Goal: Information Seeking & Learning: Learn about a topic

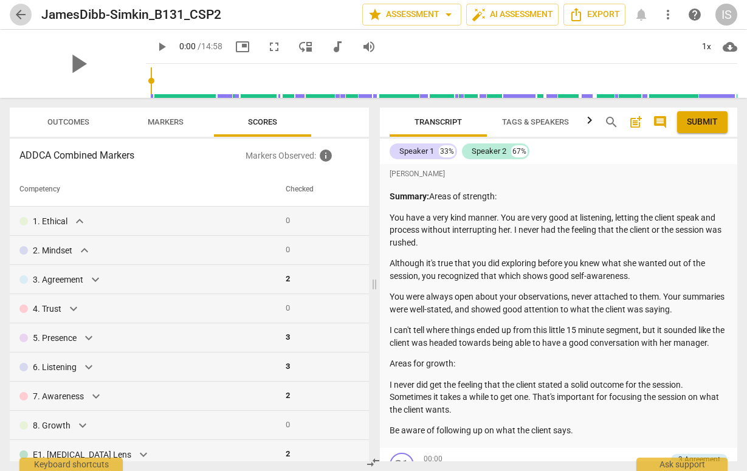
click at [22, 15] on span "arrow_back" at bounding box center [20, 14] width 15 height 15
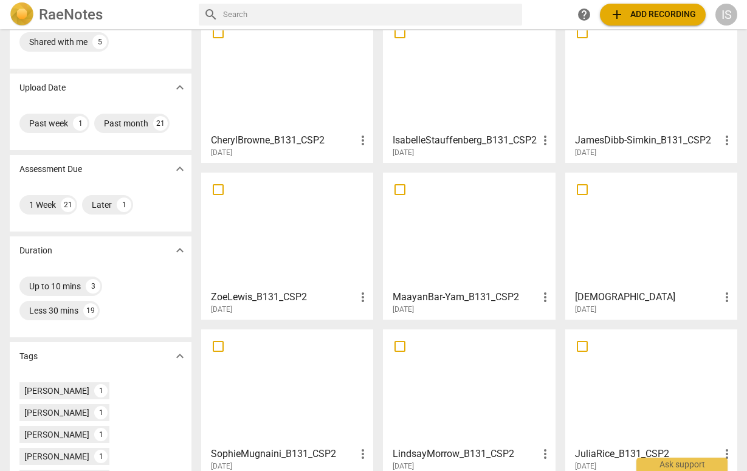
scroll to position [73, 0]
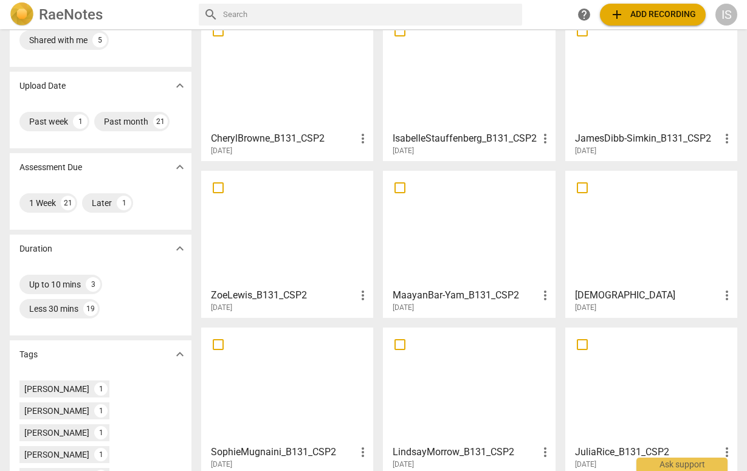
click at [434, 95] on div at bounding box center [469, 72] width 164 height 108
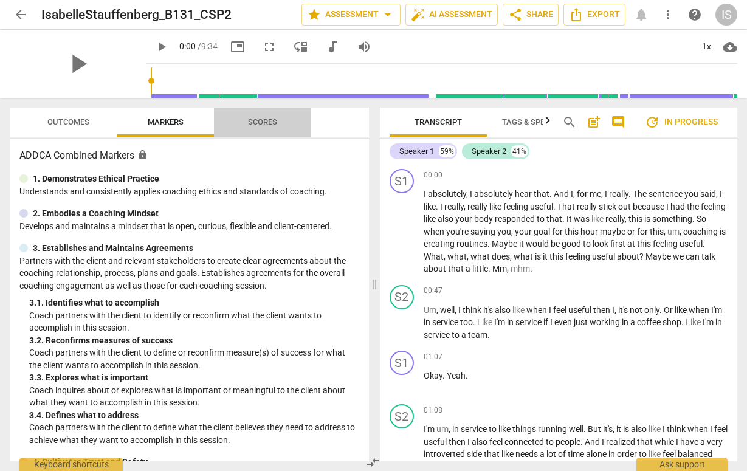
click at [246, 124] on span "Scores" at bounding box center [262, 122] width 58 height 16
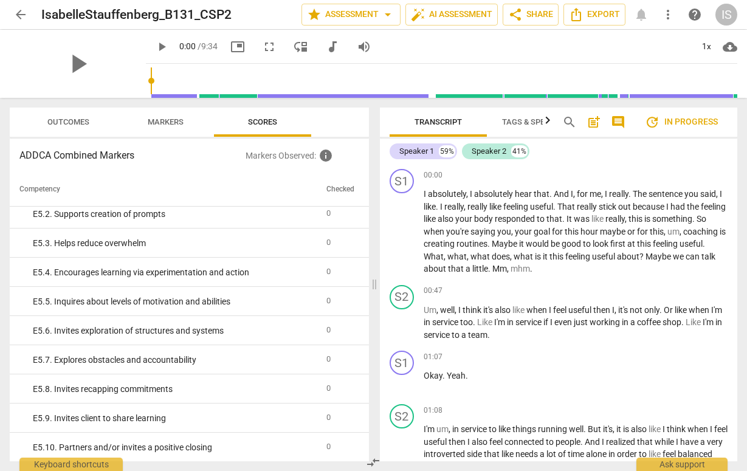
click at [17, 15] on span "arrow_back" at bounding box center [20, 14] width 15 height 15
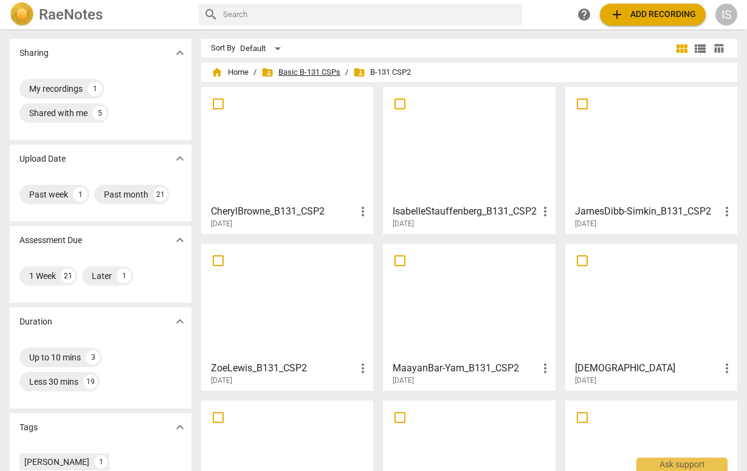
click at [303, 71] on span "folder_shared Basic B-131 CSPs" at bounding box center [300, 72] width 79 height 12
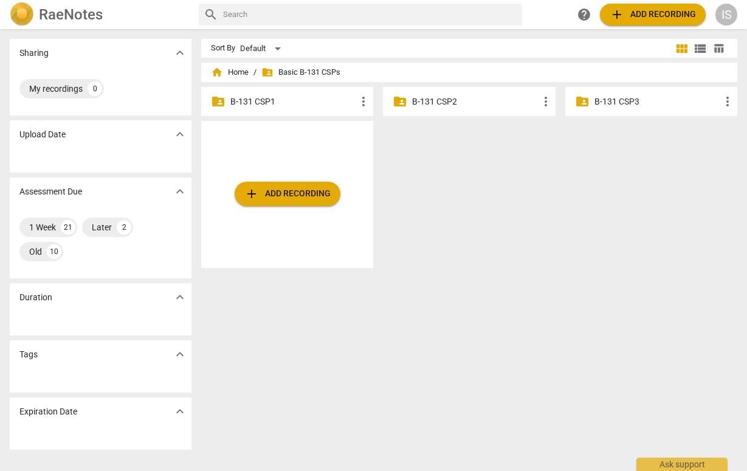
click at [293, 108] on div "folder_shared B-131 CSP1 more_vert" at bounding box center [287, 101] width 172 height 29
click at [263, 102] on p "B-131 CSP1" at bounding box center [293, 101] width 126 height 13
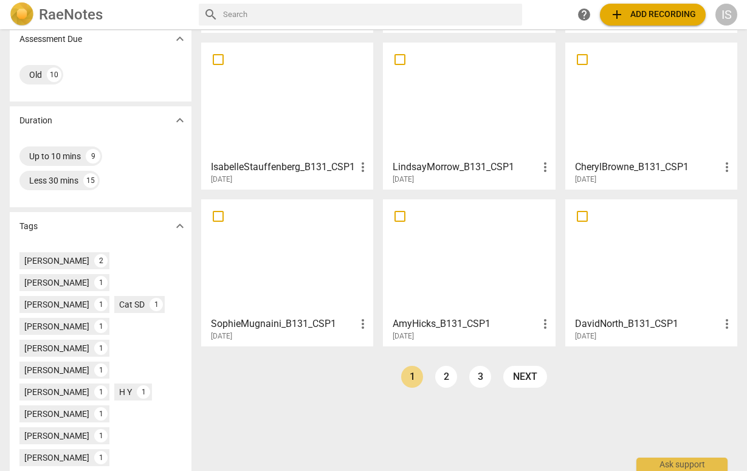
scroll to position [202, 0]
click at [444, 382] on link "2" at bounding box center [446, 376] width 22 height 22
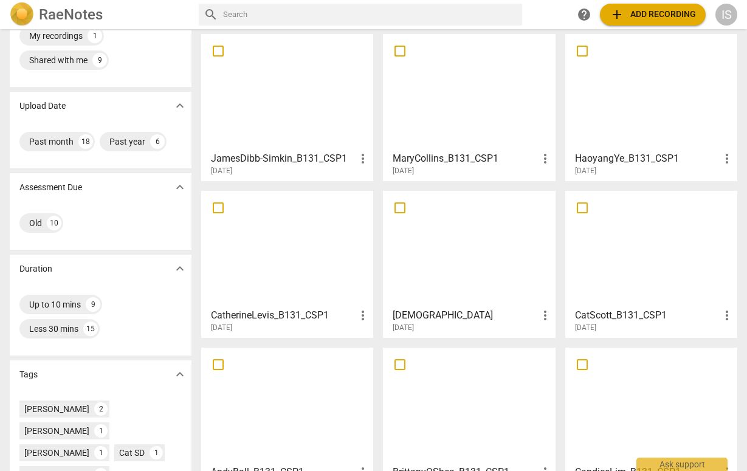
scroll to position [57, 0]
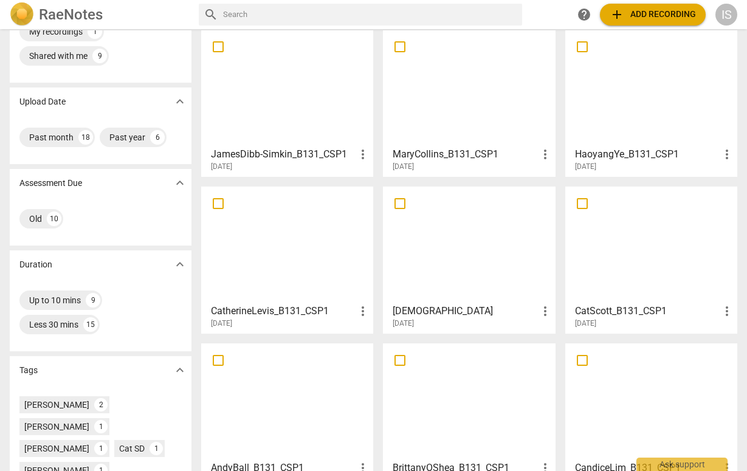
click at [275, 103] on div at bounding box center [287, 88] width 164 height 108
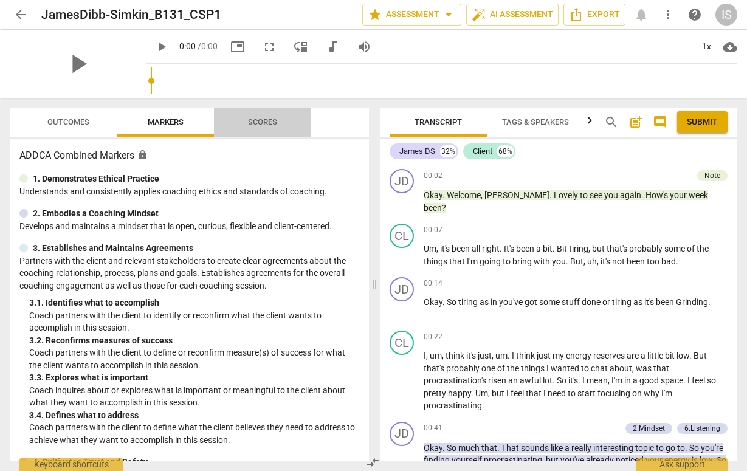
click at [263, 120] on span "Scores" at bounding box center [262, 121] width 29 height 9
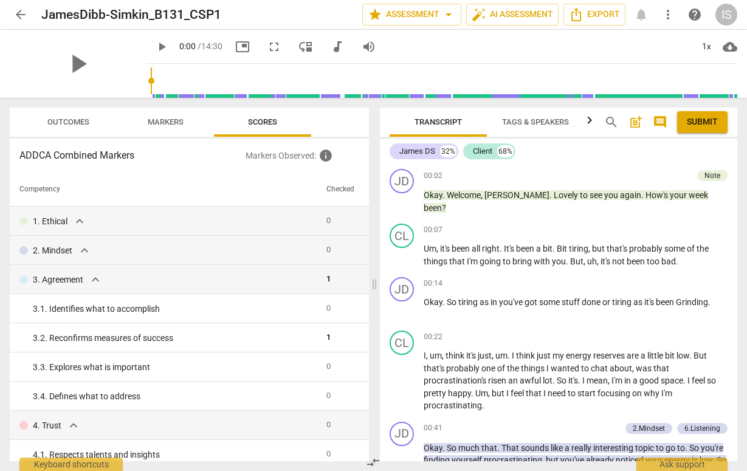
click at [592, 121] on icon "button" at bounding box center [589, 120] width 15 height 15
click at [592, 121] on div at bounding box center [590, 120] width 10 height 25
click at [544, 119] on span "Analytics New" at bounding box center [536, 122] width 57 height 9
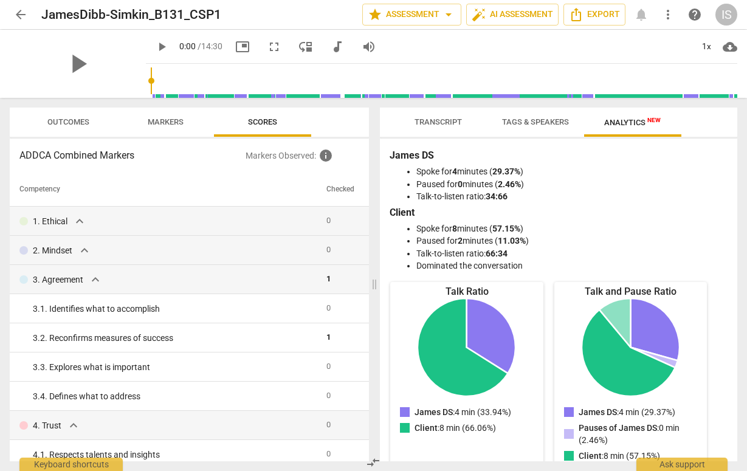
scroll to position [0, 0]
click at [461, 115] on span "Transcript" at bounding box center [438, 122] width 77 height 16
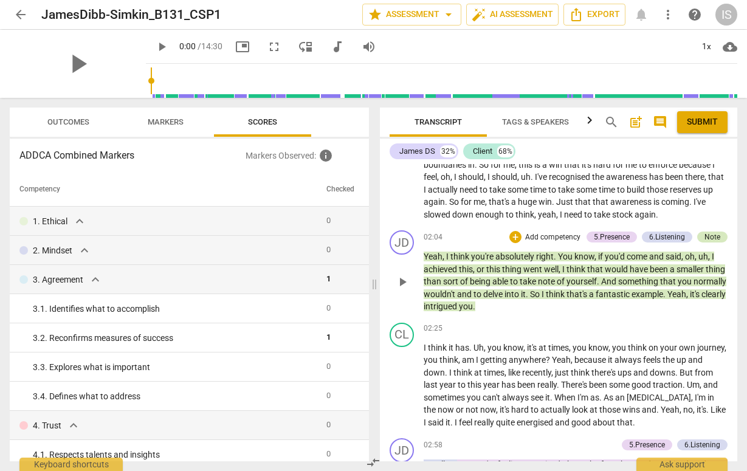
click at [717, 232] on div "Note" at bounding box center [712, 237] width 30 height 11
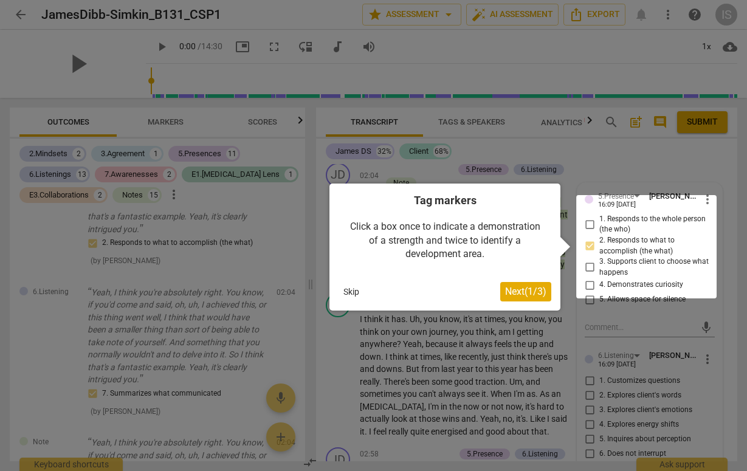
click at [636, 173] on div at bounding box center [373, 235] width 747 height 471
click at [347, 295] on button "Skip" at bounding box center [352, 292] width 26 height 18
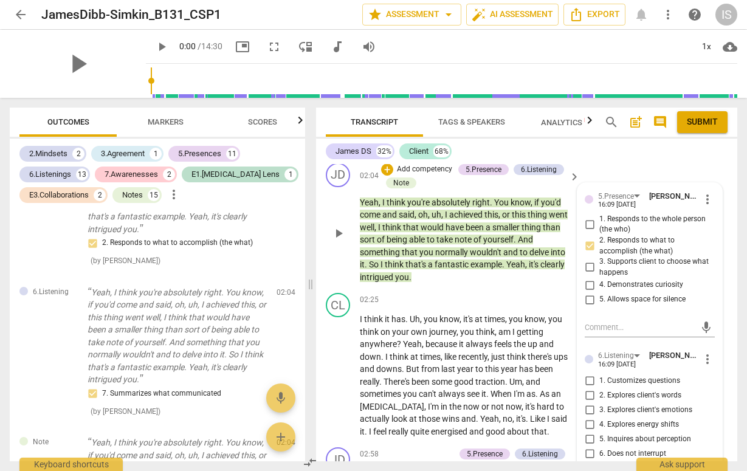
click at [663, 191] on span "[PERSON_NAME]" at bounding box center [678, 195] width 58 height 9
